Goal: Transaction & Acquisition: Purchase product/service

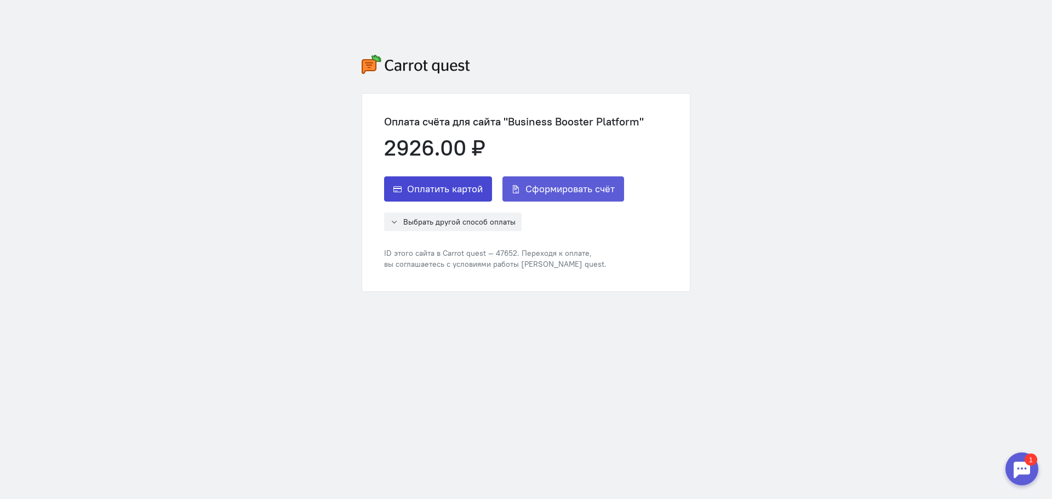
click at [459, 193] on span "Оплатить картой" at bounding box center [445, 188] width 76 height 13
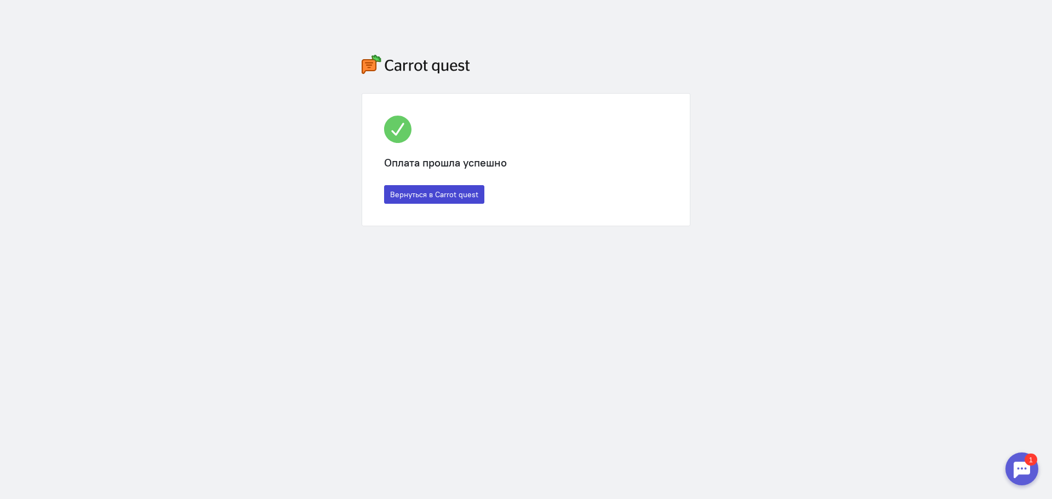
click at [423, 196] on button "Вернуться в Carrot quest" at bounding box center [434, 194] width 100 height 19
